Goal: Task Accomplishment & Management: Use online tool/utility

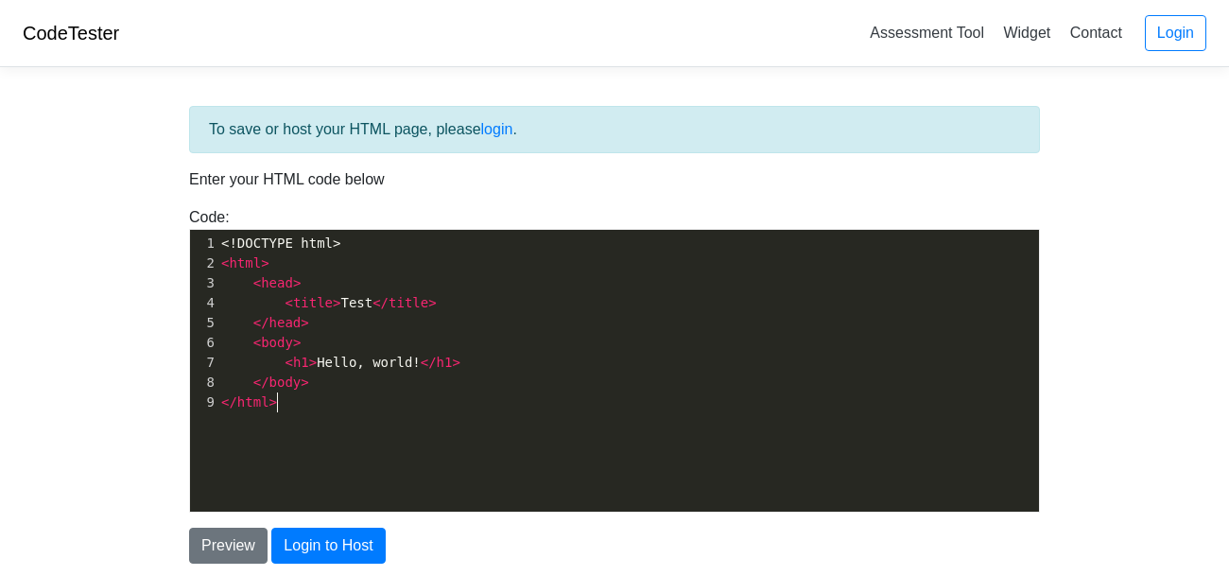
scroll to position [6, 0]
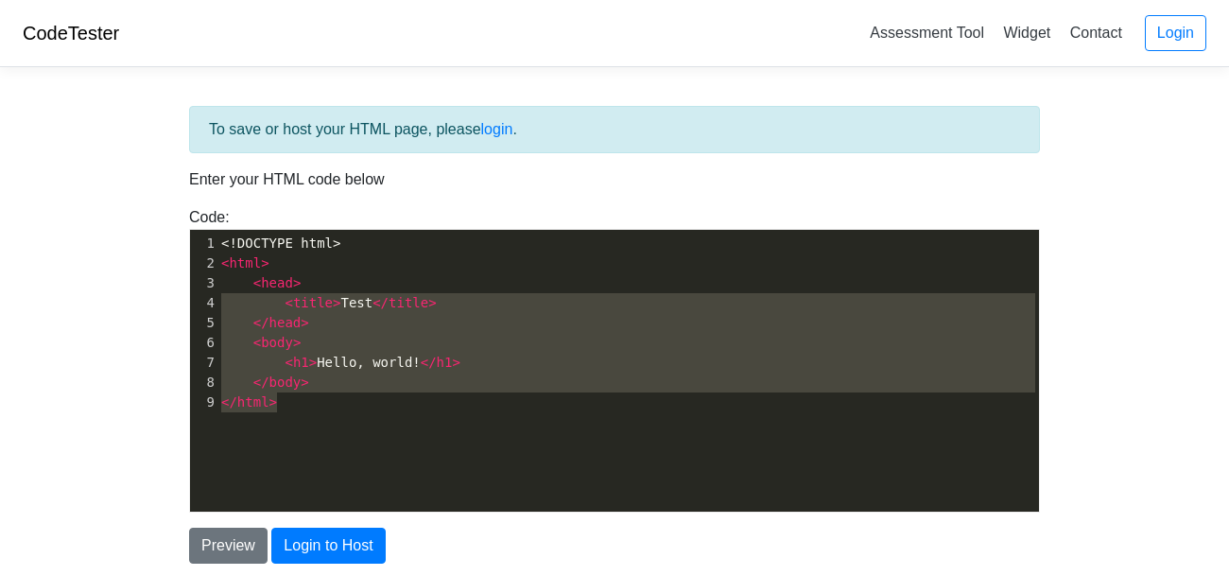
type textarea "<!DOCTYPE html> <html> <head> <title>Test</title> </head> <body> <h1>Hello, wor…"
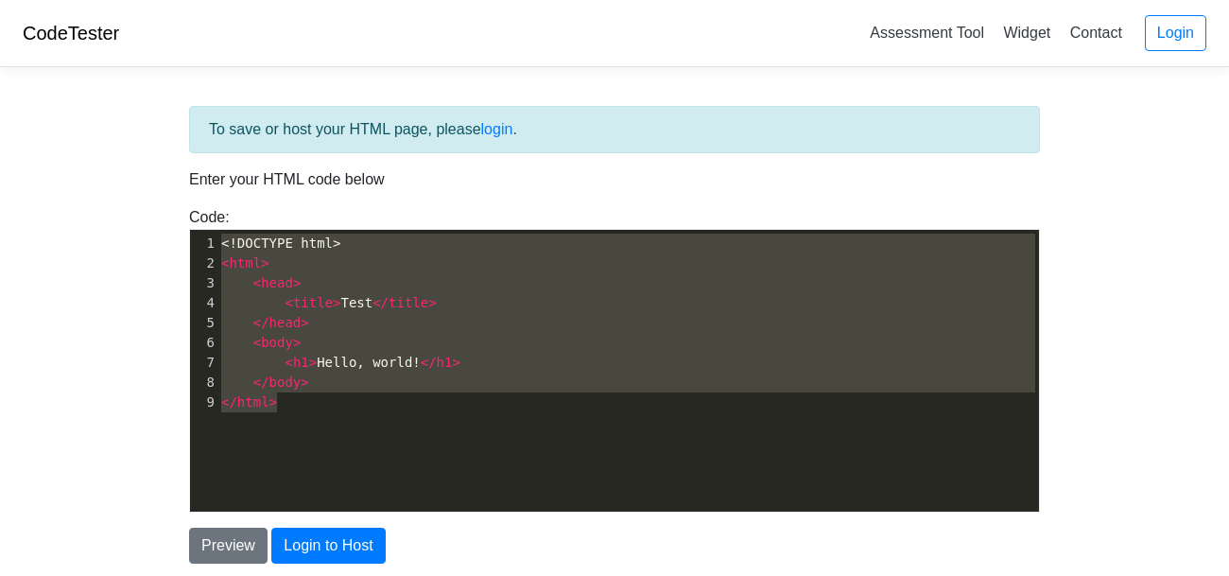
drag, startPoint x: 378, startPoint y: 394, endPoint x: 110, endPoint y: 220, distance: 319.8
click at [110, 220] on body "CodeTester Assessment Tool Widget Contact Login To save or host your HTML page,…" at bounding box center [614, 340] width 1229 height 680
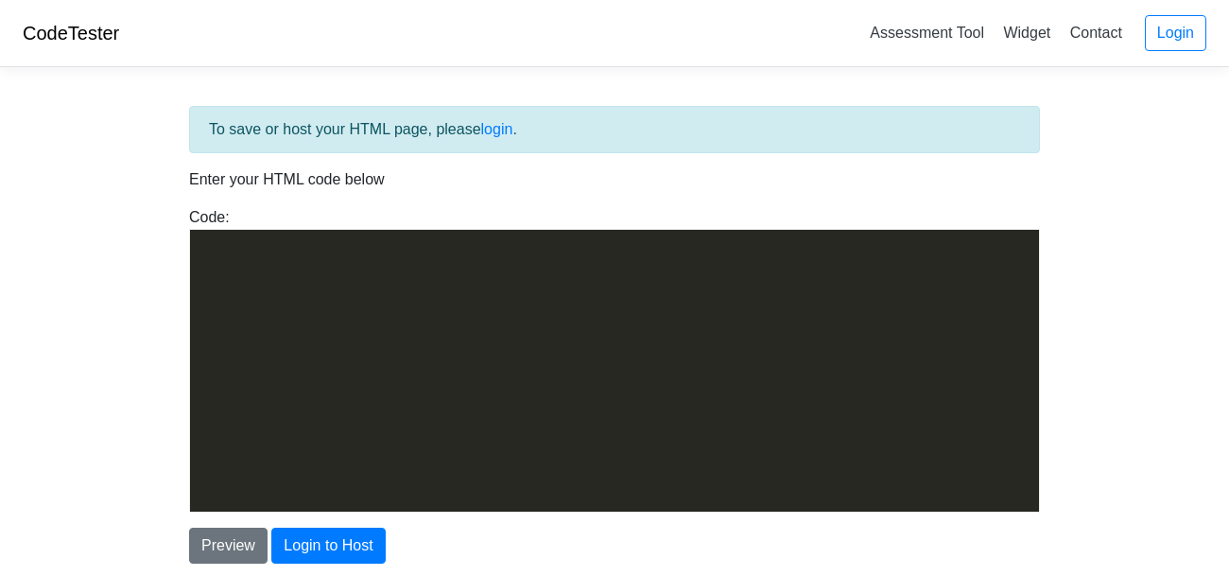
scroll to position [2878, 0]
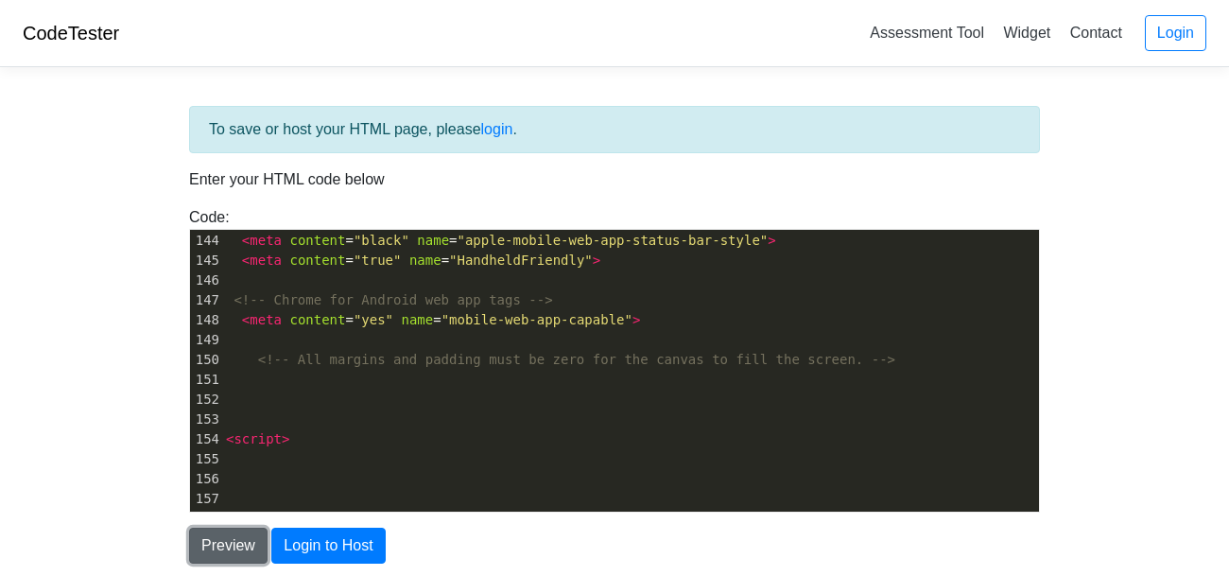
click at [222, 555] on button "Preview" at bounding box center [228, 545] width 78 height 36
click at [246, 551] on button "Preview" at bounding box center [228, 545] width 78 height 36
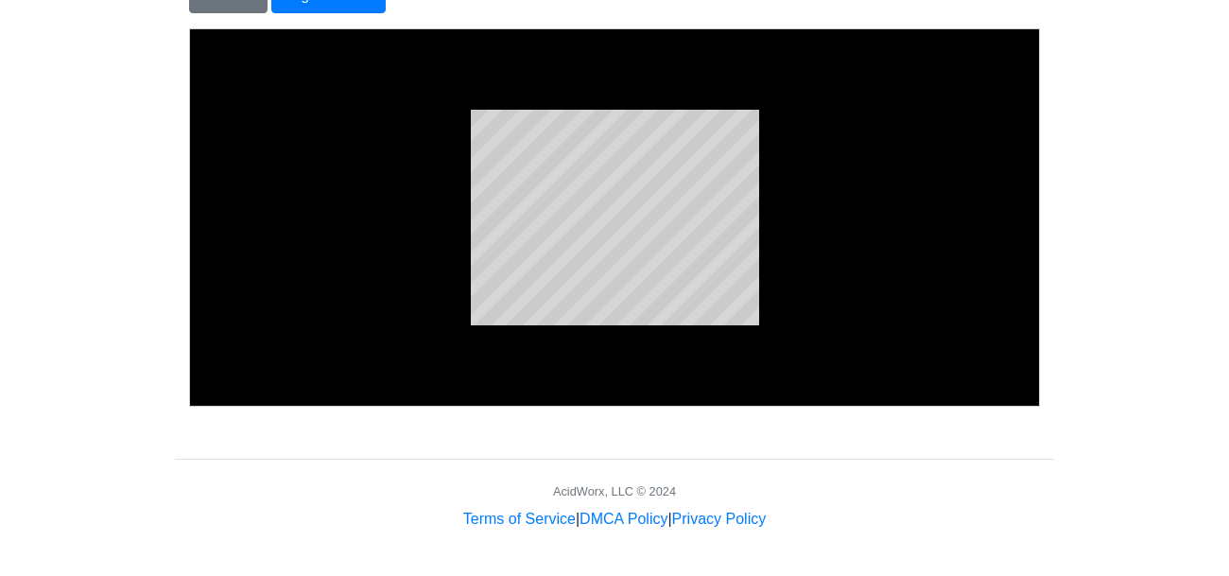
scroll to position [240, 0]
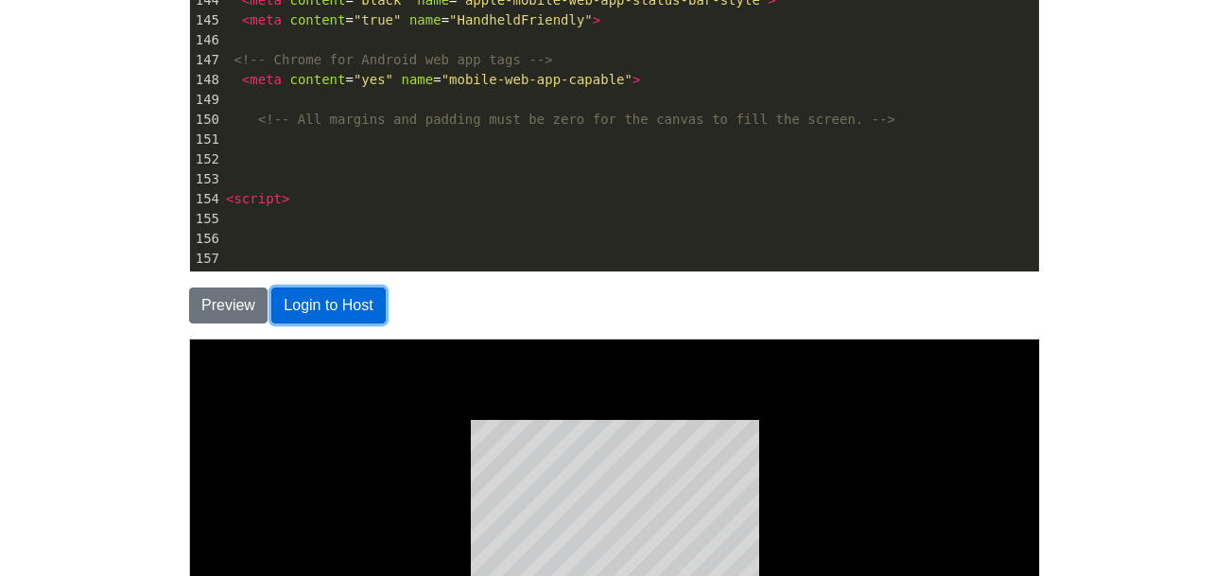
click at [315, 298] on button "Login to Host" at bounding box center [327, 305] width 113 height 36
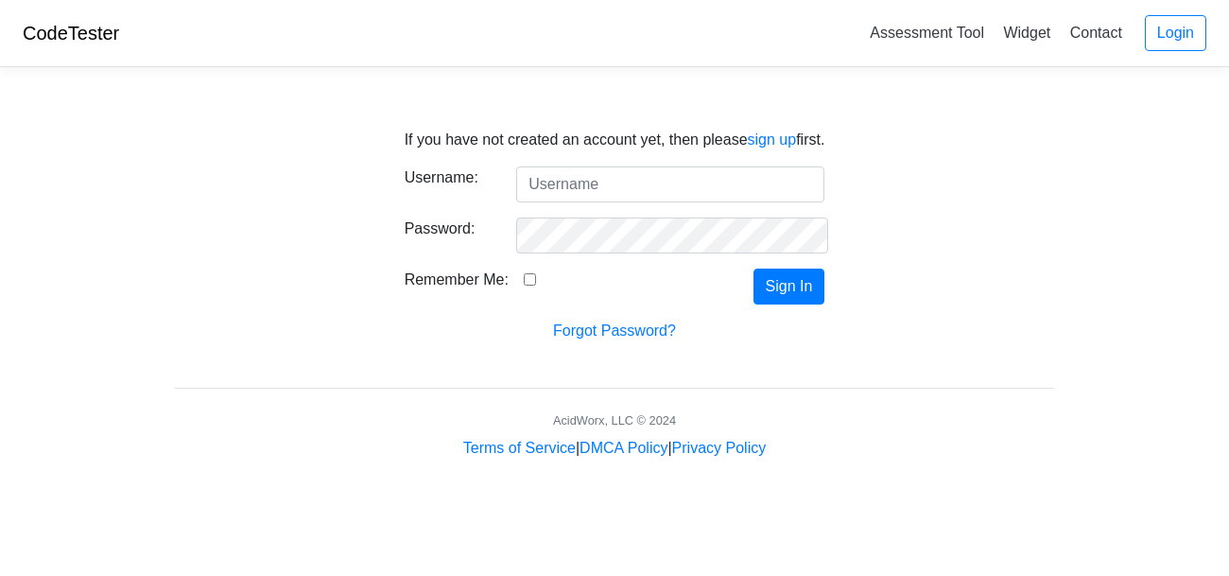
click at [628, 172] on input "Username:" at bounding box center [670, 184] width 308 height 36
click at [771, 136] on link "sign up" at bounding box center [772, 139] width 49 height 16
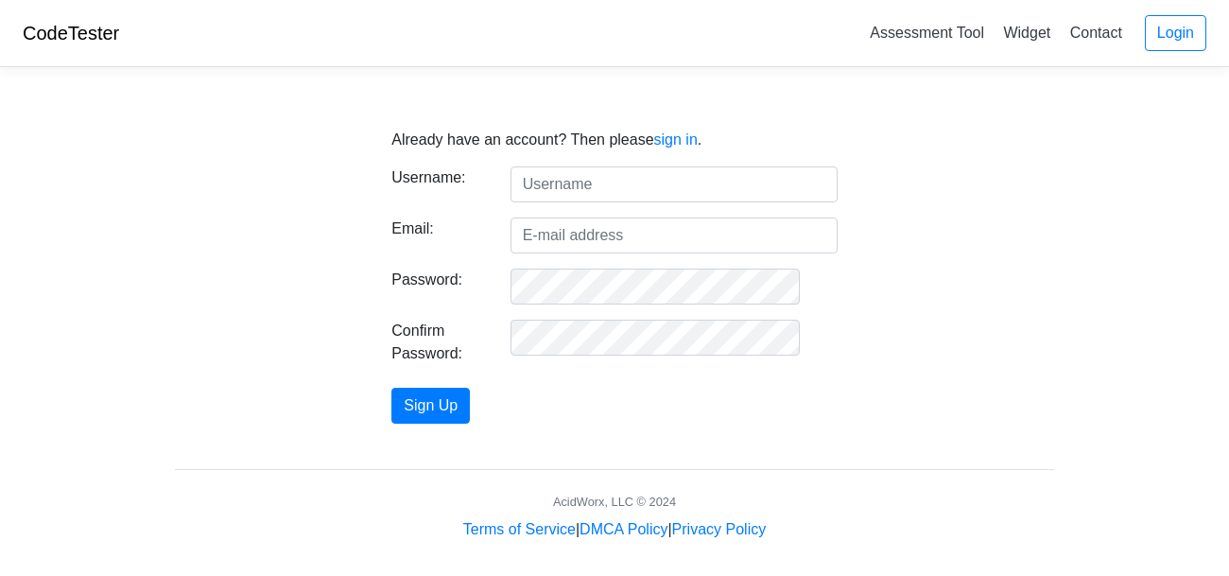
click at [645, 185] on input "text" at bounding box center [673, 184] width 327 height 36
type input "laik_lightning"
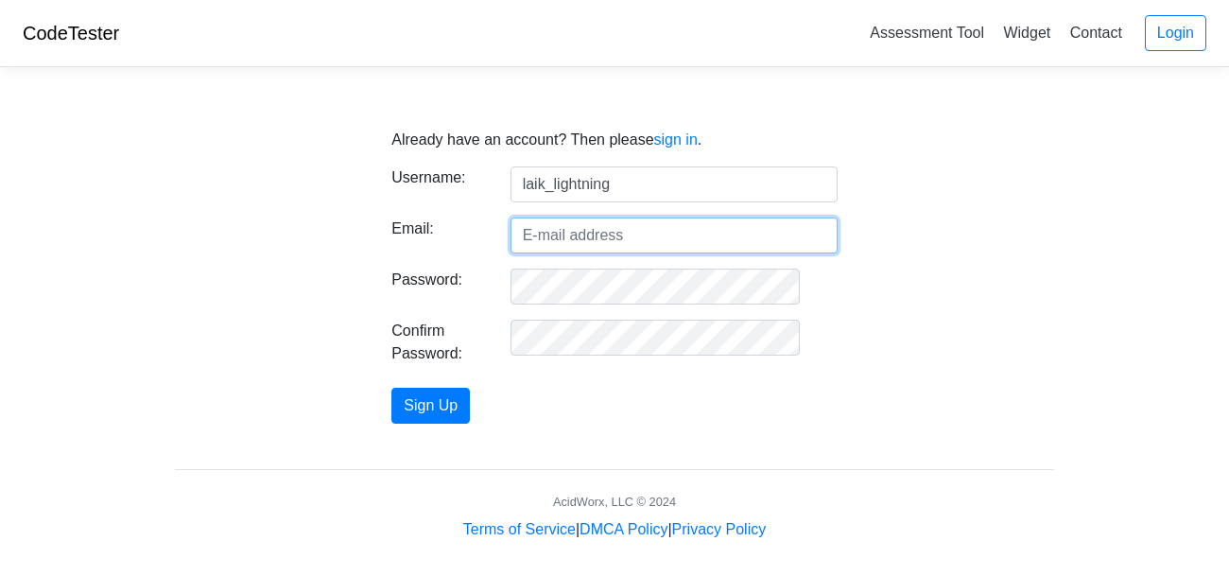
click at [648, 230] on input "Email:" at bounding box center [673, 235] width 327 height 36
type input "a"
paste input "laikw.beazleybeach@ecschools.org"
type input "laikw.beazleybeach@ecschools.org"
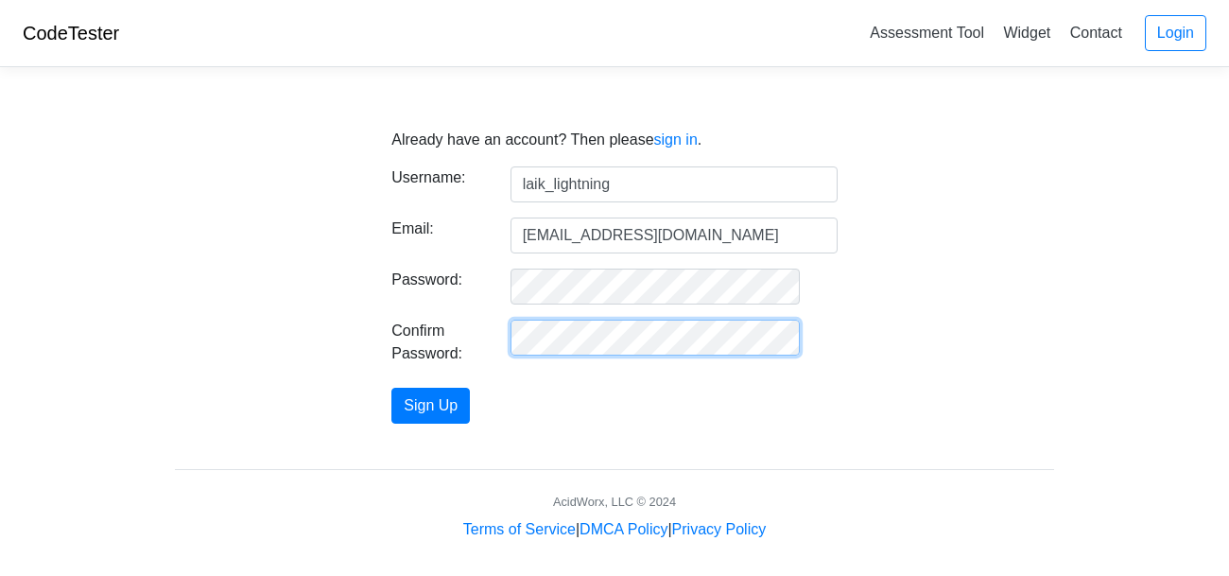
click at [391, 387] on button "Sign Up" at bounding box center [430, 405] width 78 height 36
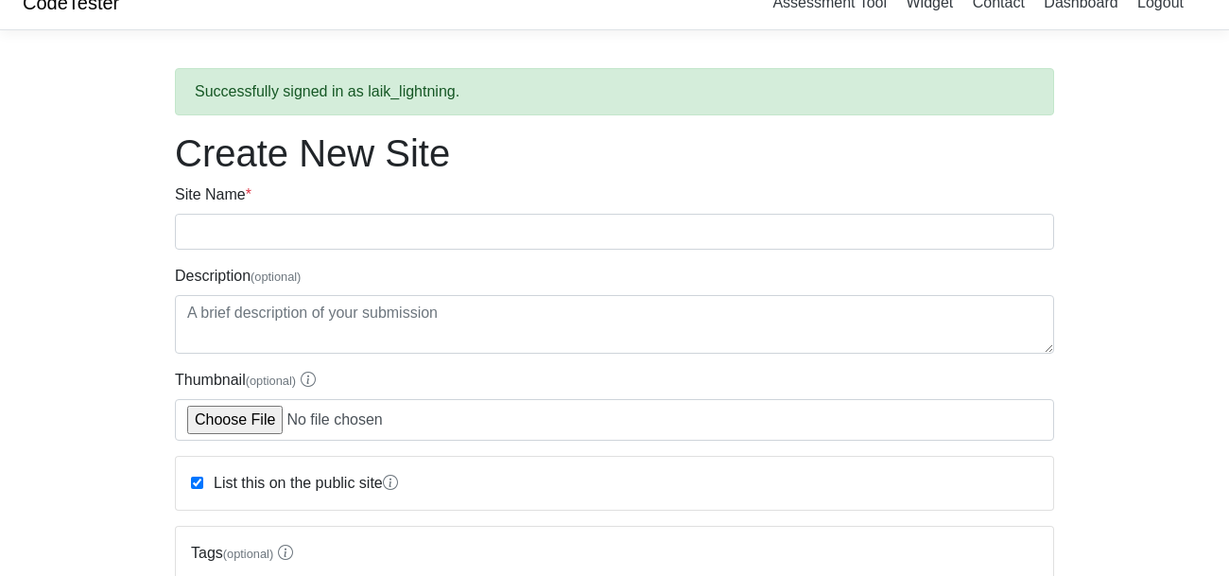
scroll to position [154, 0]
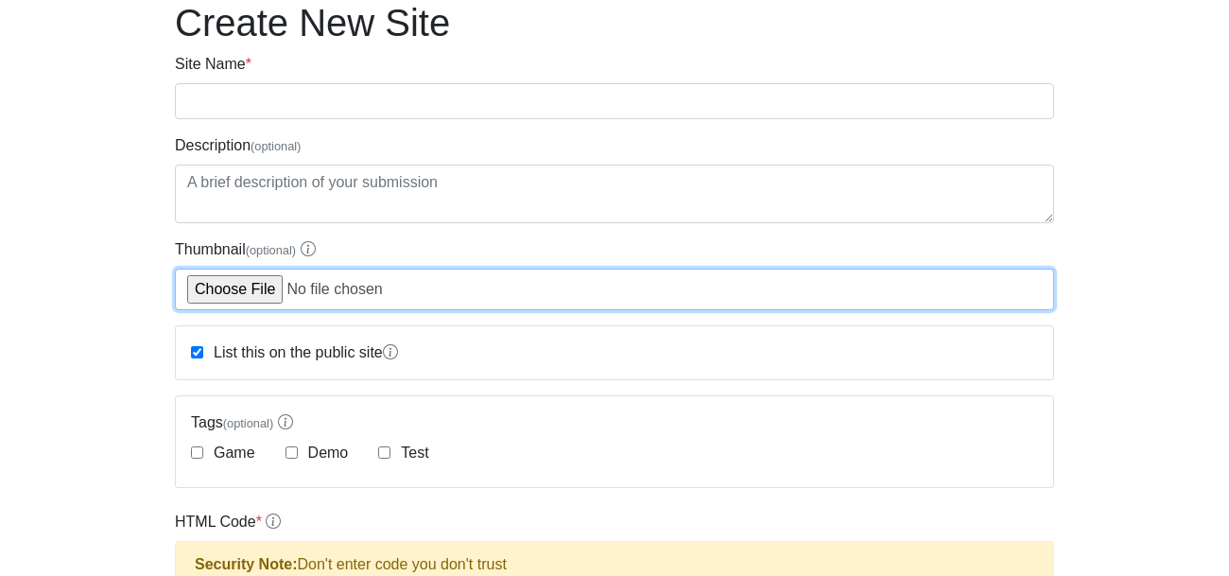
click at [234, 284] on input "Thumbnail (optional)" at bounding box center [614, 289] width 879 height 42
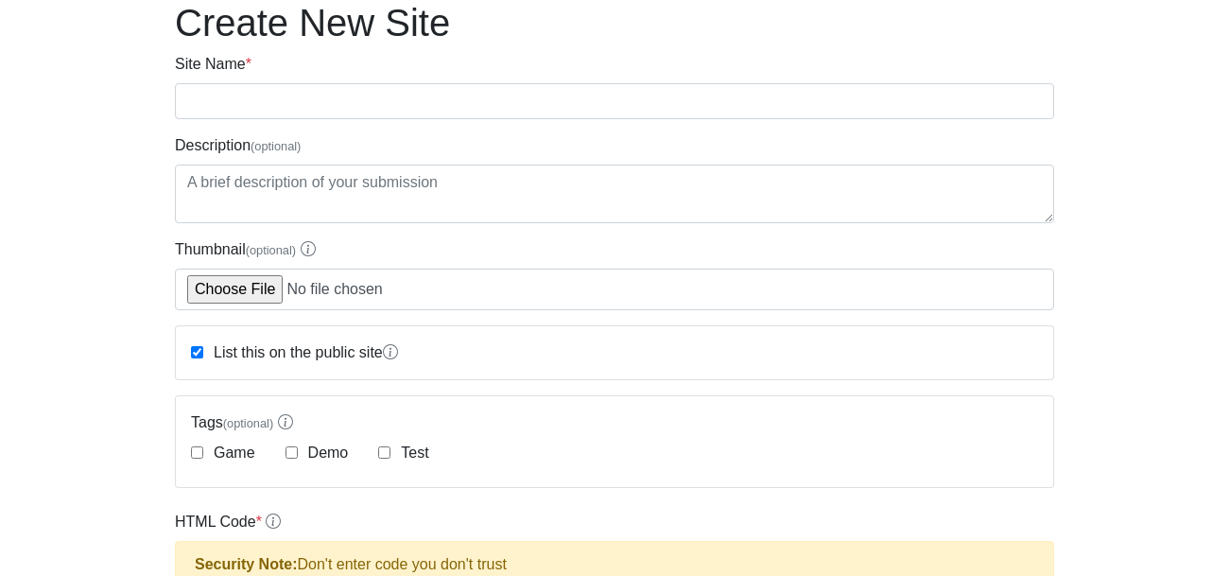
click at [211, 456] on label "Game" at bounding box center [232, 452] width 45 height 23
click at [203, 456] on input "Game" at bounding box center [197, 452] width 12 height 12
checkbox input "true"
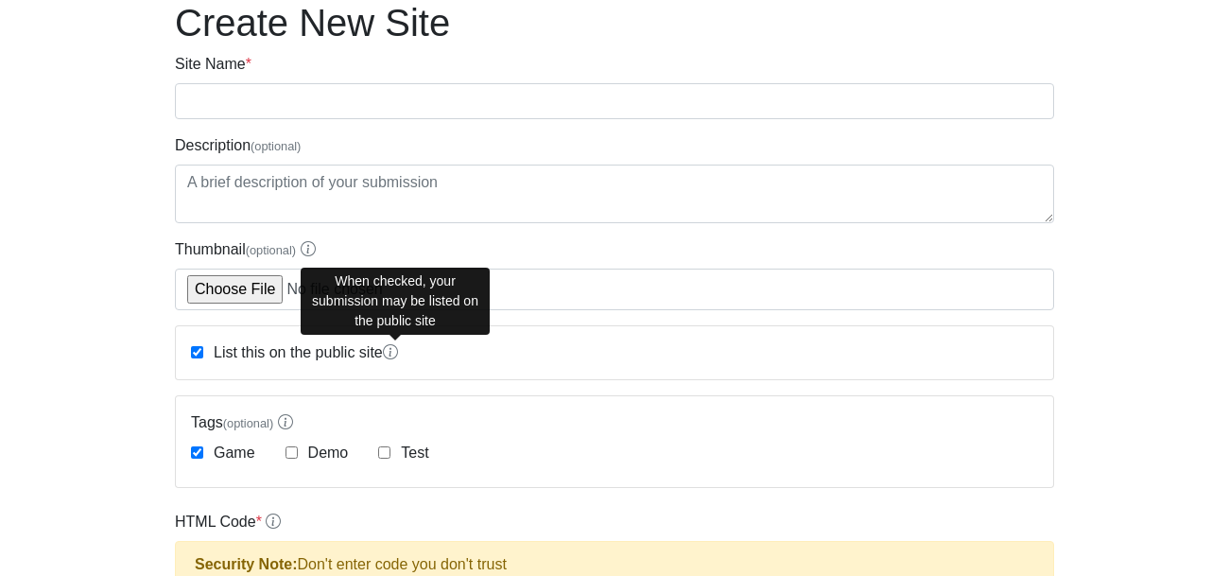
scroll to position [0, 0]
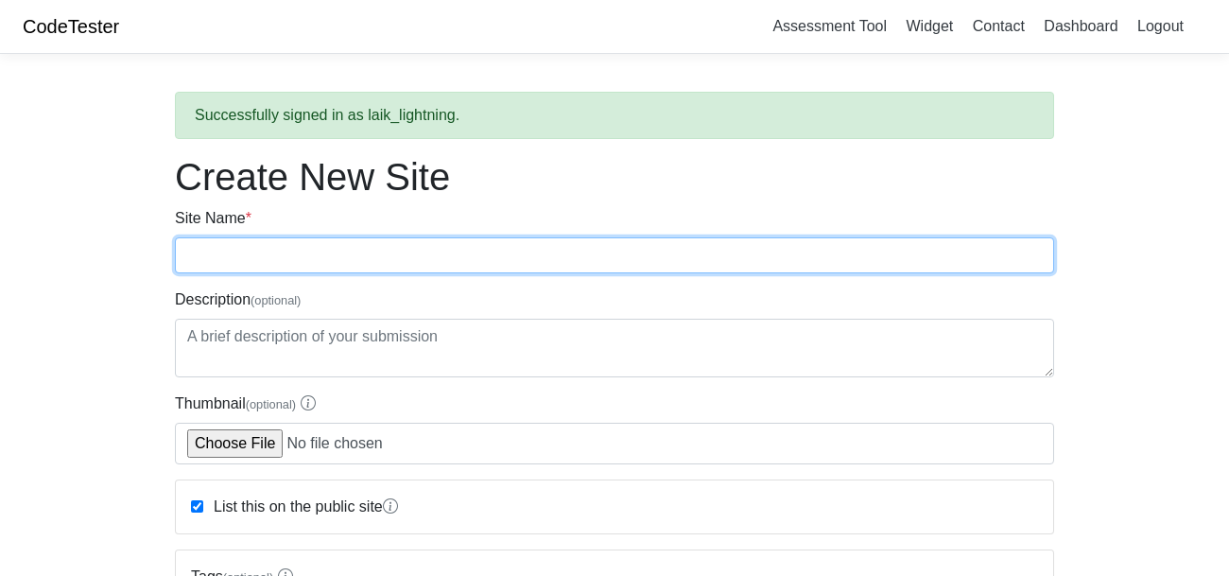
click at [254, 261] on input "Site Name *" at bounding box center [614, 255] width 879 height 36
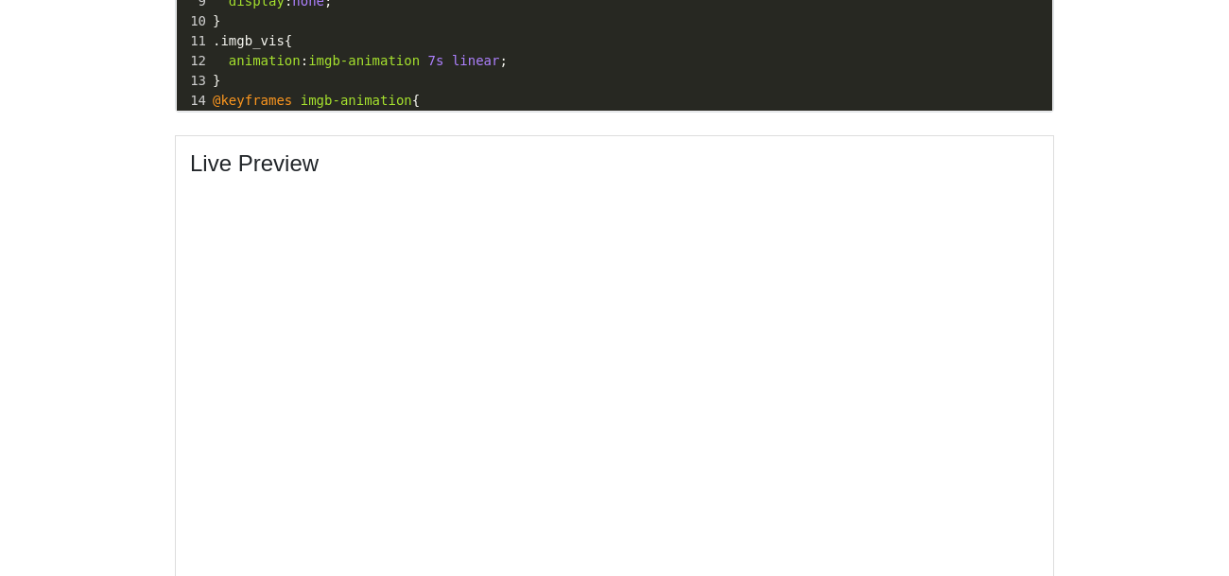
scroll to position [1152, 0]
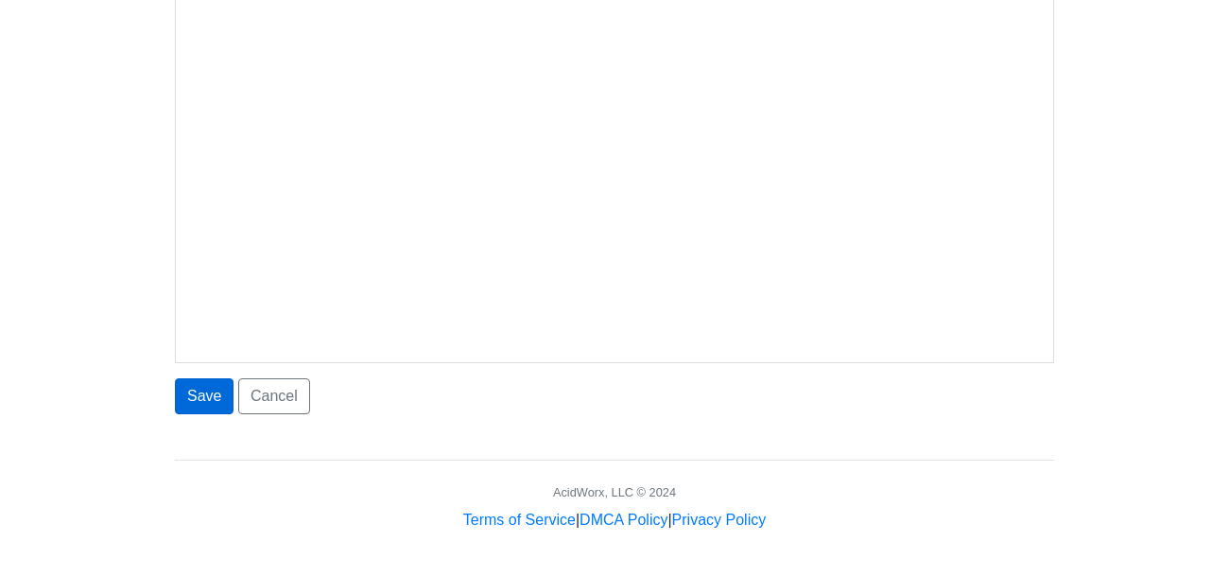
type input "bad time sim"
click at [195, 411] on button "Save" at bounding box center [204, 396] width 59 height 36
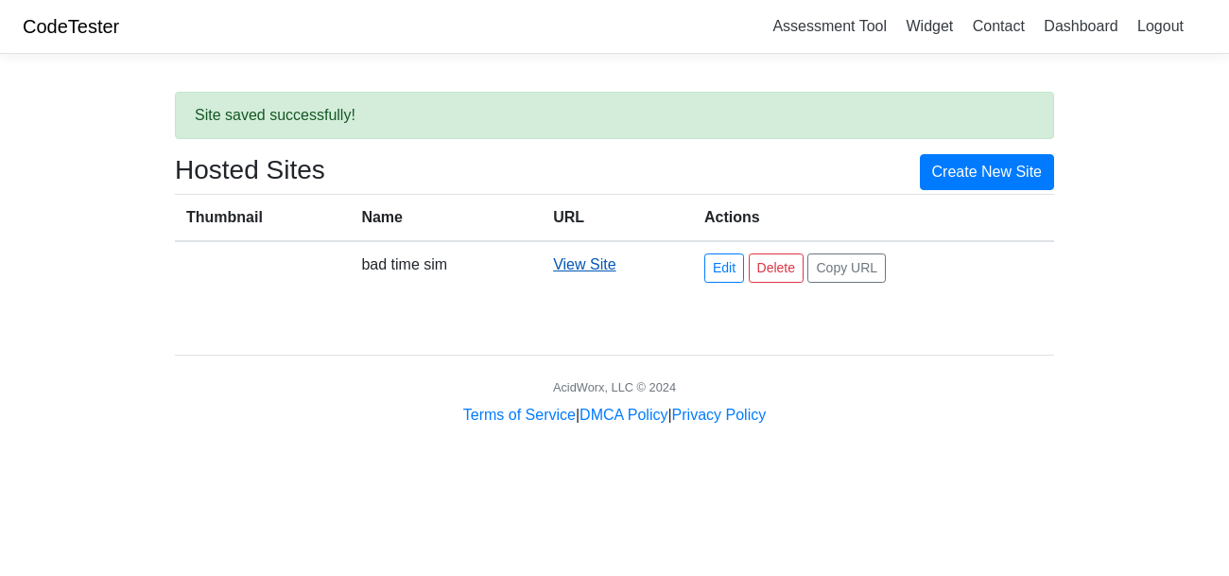
click at [610, 266] on link "View Site" at bounding box center [584, 264] width 62 height 16
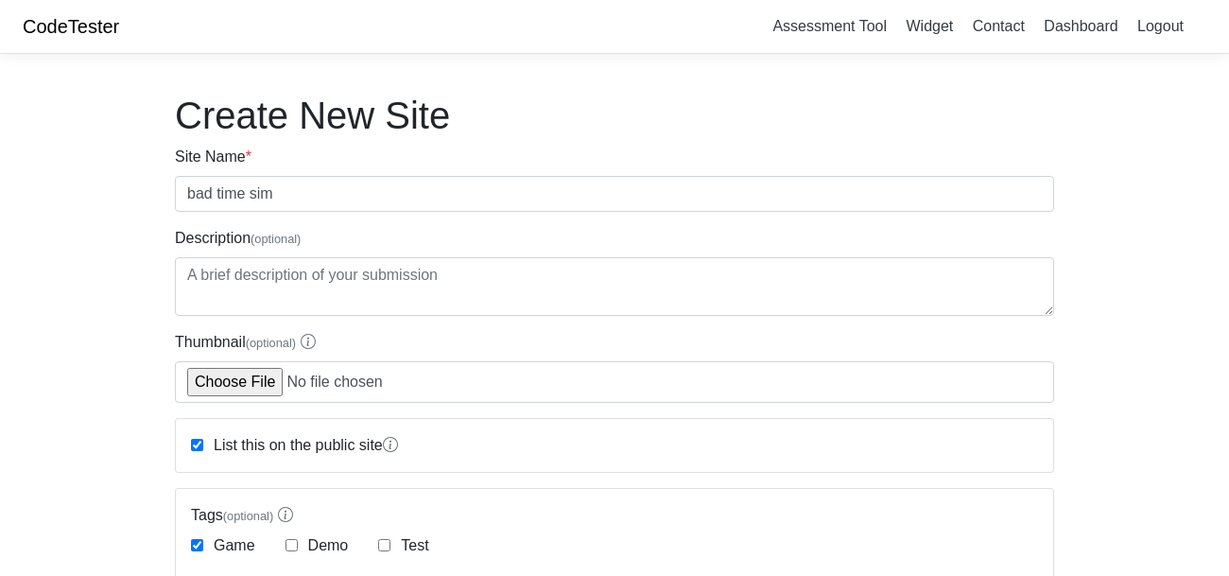
scroll to position [1091, 0]
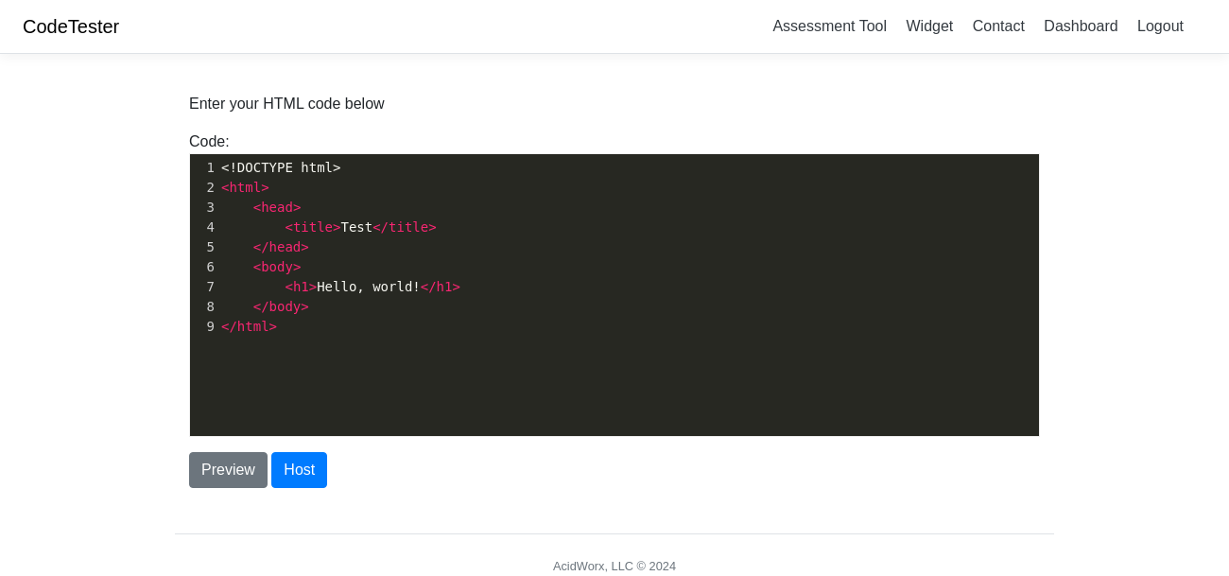
scroll to position [74, 0]
